Goal: Task Accomplishment & Management: Manage account settings

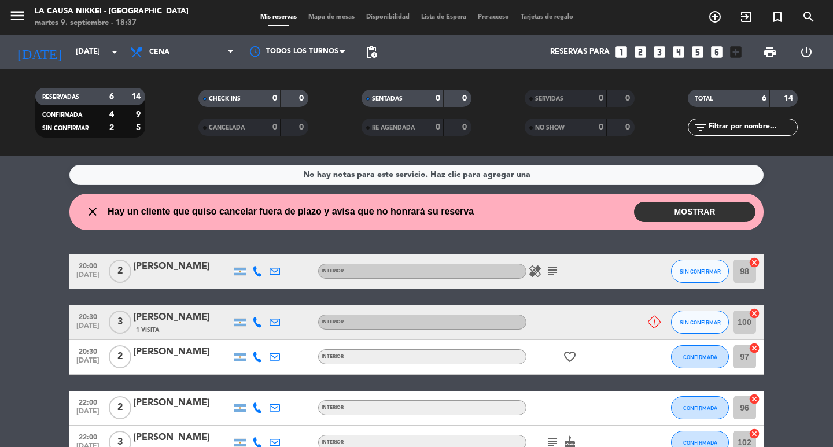
click at [553, 270] on icon "subject" at bounding box center [553, 271] width 14 height 14
click at [539, 268] on icon "healing" at bounding box center [535, 271] width 14 height 14
click at [568, 354] on icon "favorite_border" at bounding box center [570, 357] width 14 height 14
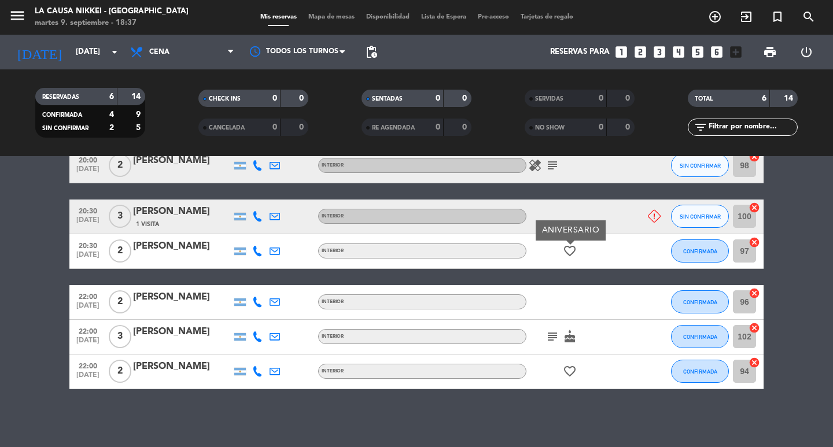
click at [575, 336] on icon "cake" at bounding box center [570, 337] width 14 height 14
click at [557, 334] on icon "subject" at bounding box center [553, 337] width 14 height 14
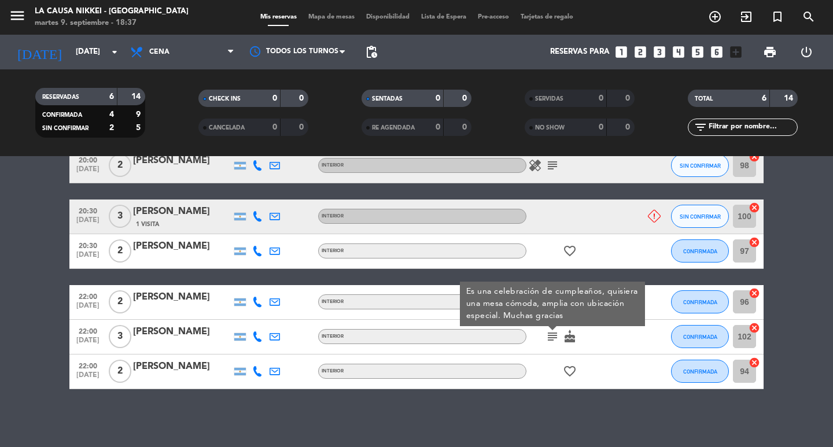
click at [569, 371] on icon "favorite_border" at bounding box center [570, 372] width 14 height 14
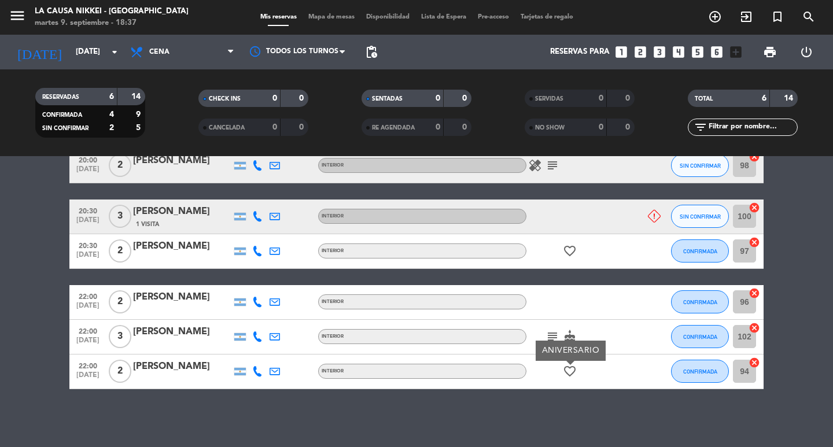
click at [624, 293] on div at bounding box center [579, 302] width 104 height 34
click at [652, 219] on icon at bounding box center [654, 216] width 13 height 13
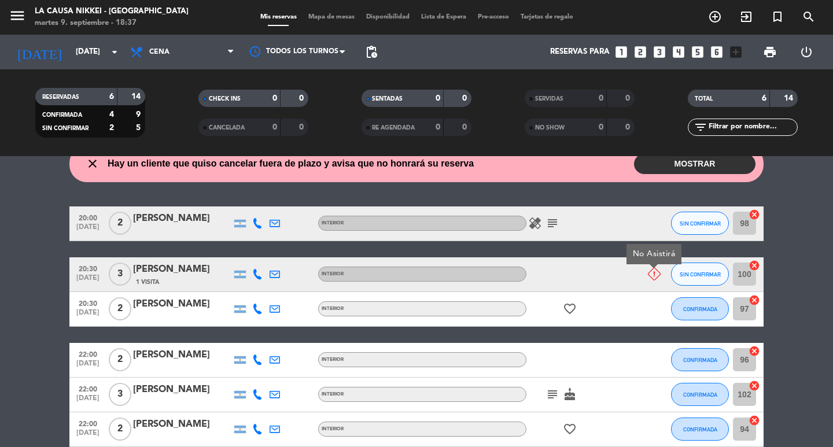
scroll to position [0, 0]
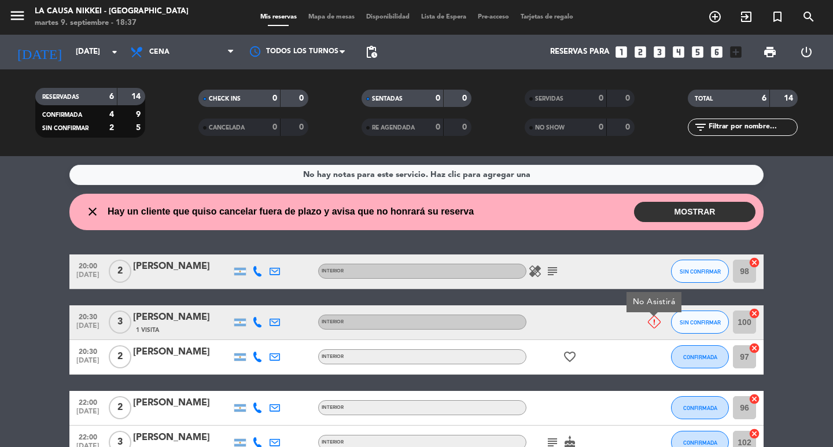
click at [727, 211] on button "MOSTRAR" at bounding box center [695, 212] width 122 height 20
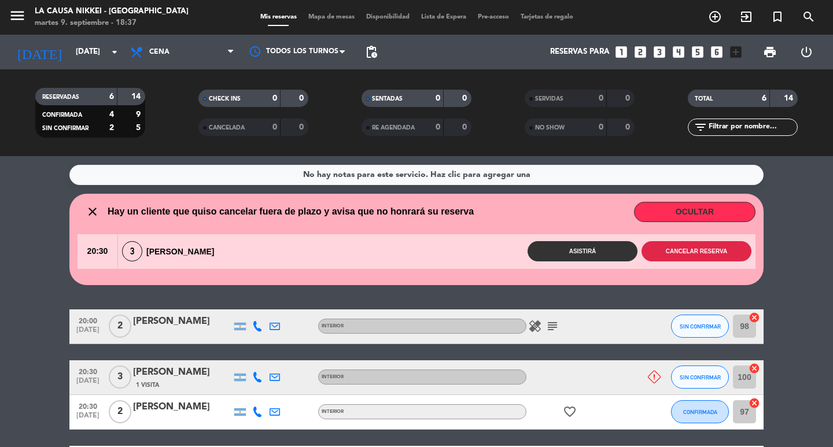
click at [689, 253] on button "Cancelar reserva" at bounding box center [697, 251] width 110 height 20
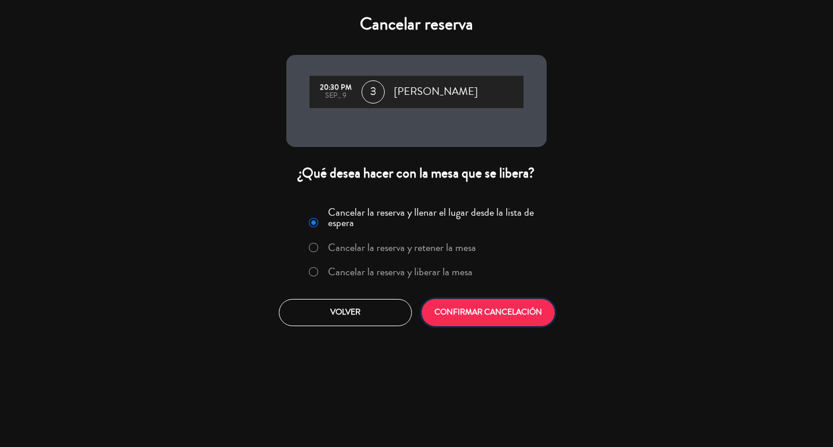
click at [494, 316] on button "CONFIRMAR CANCELACIÓN" at bounding box center [488, 312] width 133 height 27
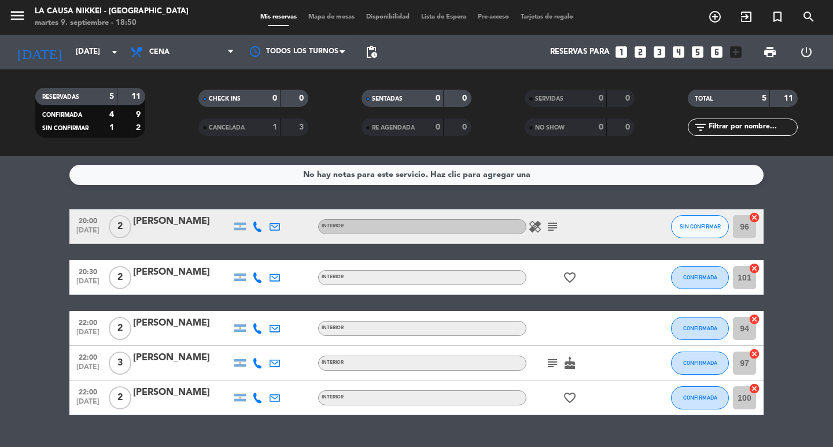
scroll to position [26, 0]
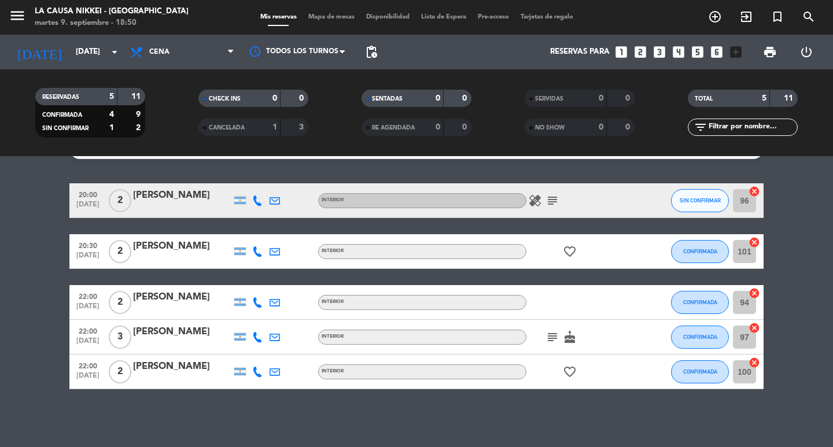
click at [548, 199] on icon "subject" at bounding box center [553, 201] width 14 height 14
click at [572, 340] on icon "cake" at bounding box center [570, 337] width 14 height 14
click at [551, 340] on icon "subject" at bounding box center [553, 337] width 14 height 14
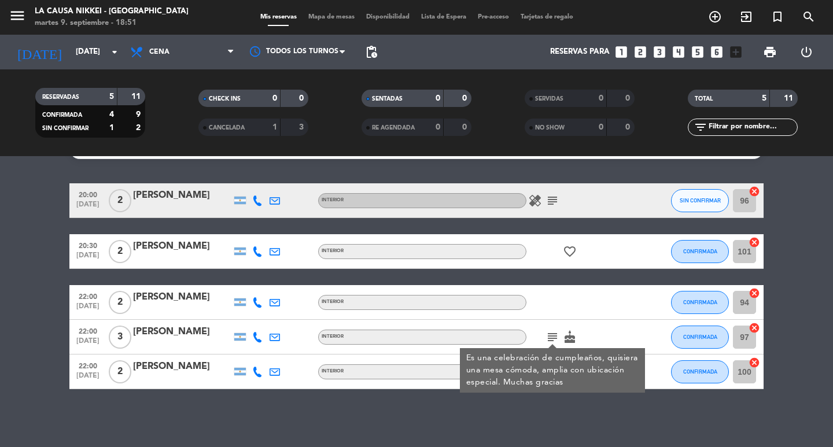
scroll to position [0, 0]
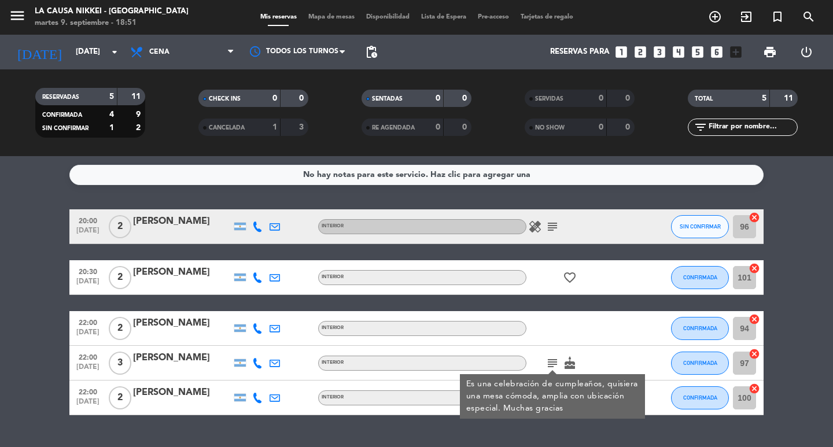
drag, startPoint x: 780, startPoint y: 238, endPoint x: 771, endPoint y: 240, distance: 8.9
click at [778, 238] on bookings-row "20:00 [DATE] 2 [PERSON_NAME] INTERIOR healing subject SIN CONFIRMAR 96 cancel 2…" at bounding box center [416, 312] width 833 height 206
